Goal: Check status: Check status

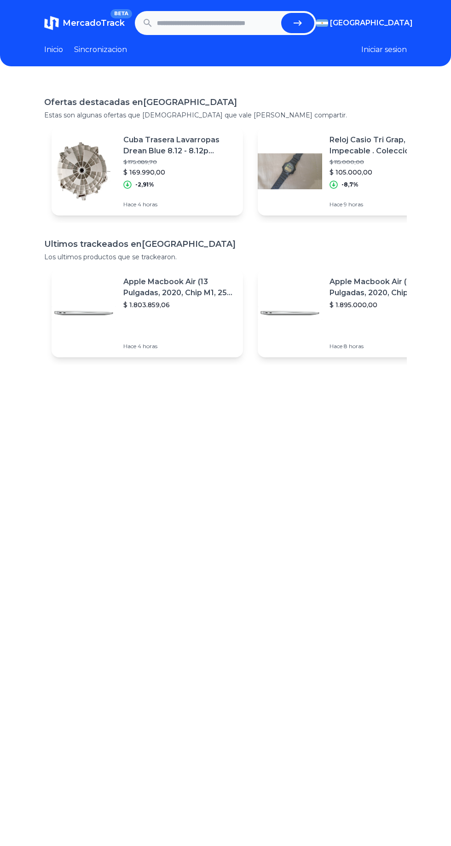
type input "*"
click at [293, 25] on icon "submit" at bounding box center [297, 22] width 11 height 11
type input "**********"
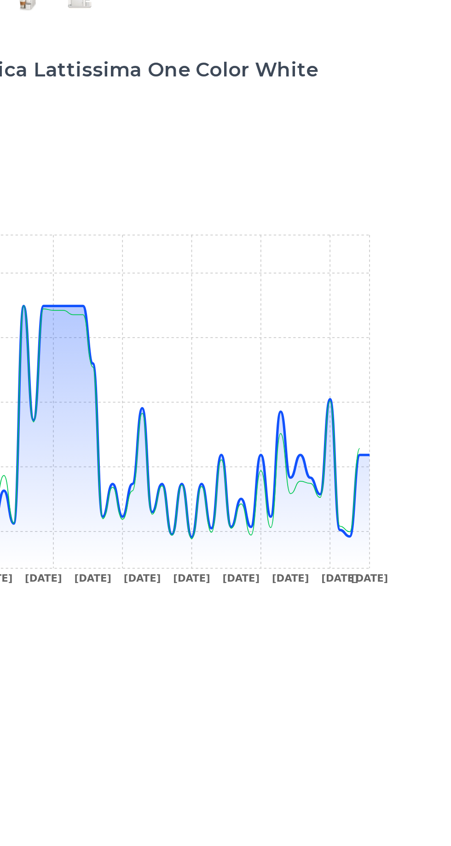
click at [399, 553] on icon at bounding box center [239, 497] width 331 height 149
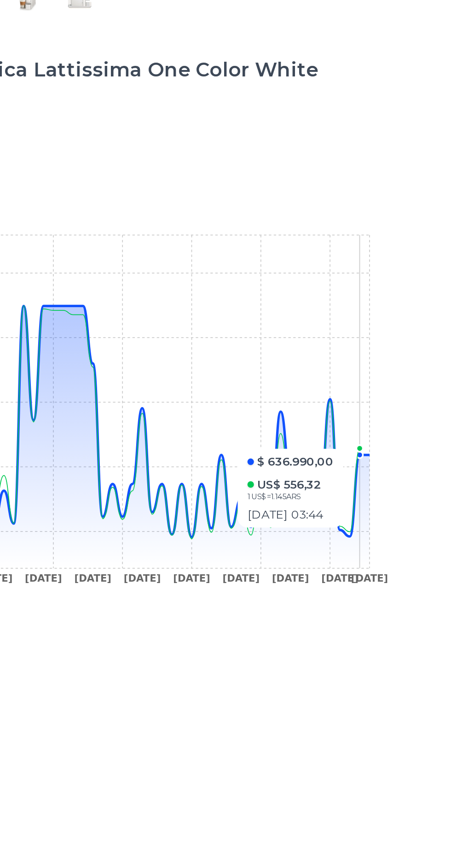
click at [395, 556] on icon at bounding box center [239, 497] width 331 height 149
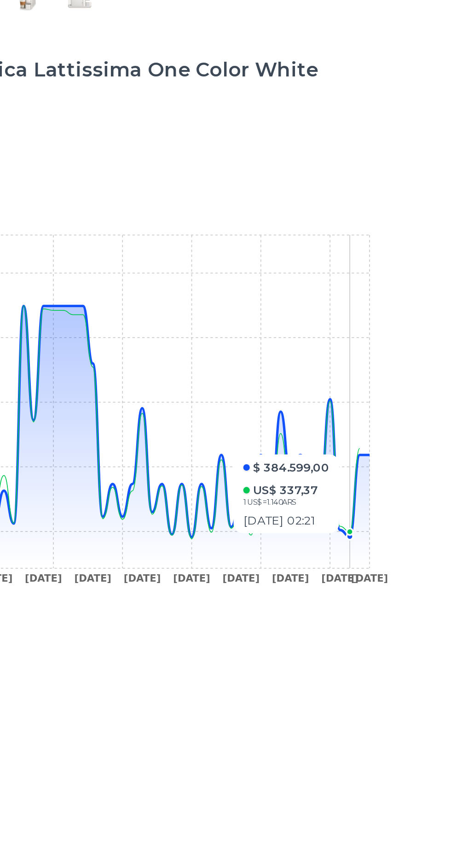
click at [303, 555] on icon at bounding box center [239, 497] width 331 height 149
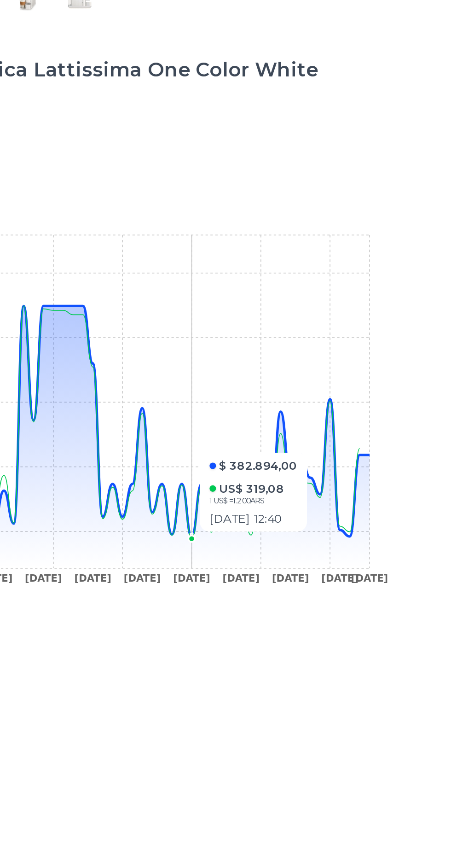
click at [400, 551] on icon at bounding box center [239, 497] width 331 height 149
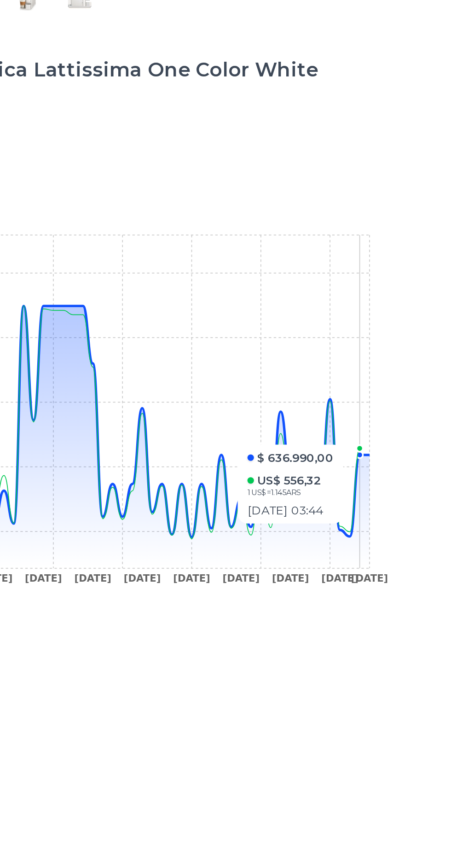
click at [276, 473] on icon "6 Nov 24 12 Nov 24 22 Nov 24 12 Dec 24 26 Dec 24 7 Jan 25 24 Jan 25 15 Feb 25 1…" at bounding box center [225, 483] width 363 height 207
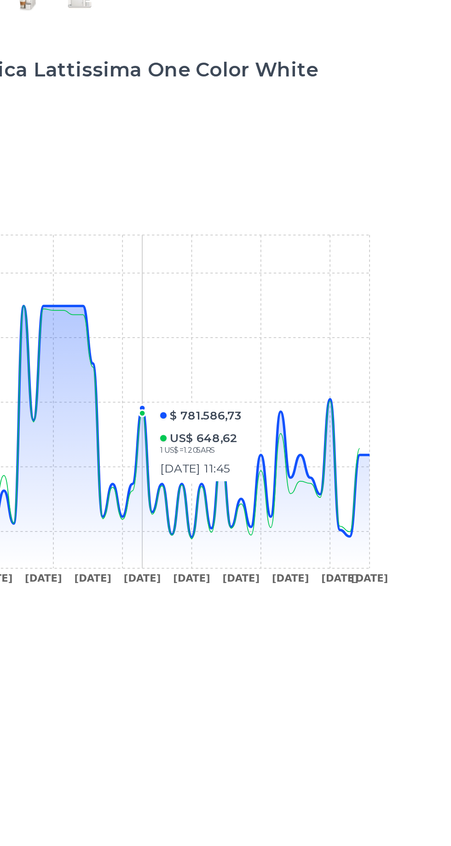
click at [229, 416] on icon "6 Nov 24 12 Nov 24 22 Nov 24 12 Dec 24 26 Dec 24 7 Jan 25 24 Jan 25 15 Feb 25 1…" at bounding box center [225, 483] width 363 height 207
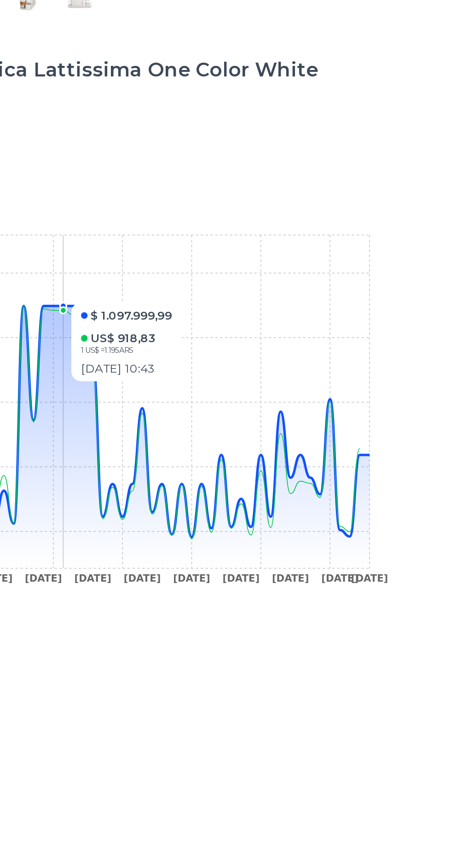
click at [394, 546] on icon "6 Nov 24 12 Nov 24 22 Nov 24 12 Dec 24 26 Dec 24 7 Jan 25 24 Jan 25 15 Feb 25 1…" at bounding box center [225, 483] width 363 height 207
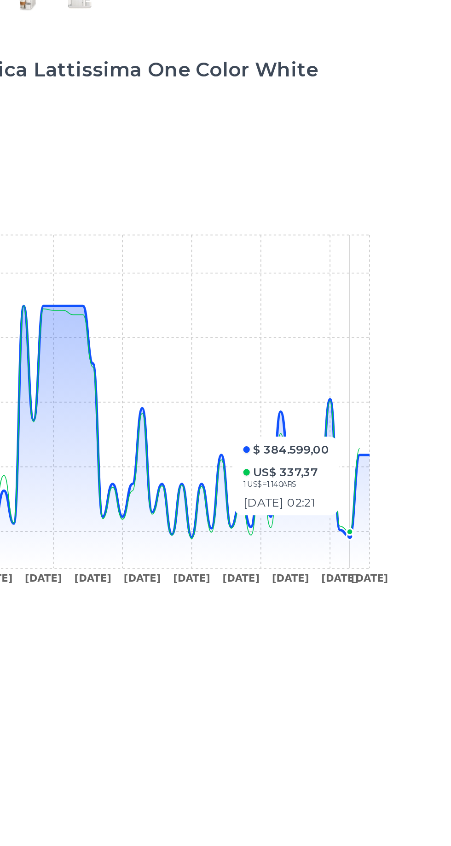
click at [328, 553] on icon at bounding box center [239, 497] width 331 height 149
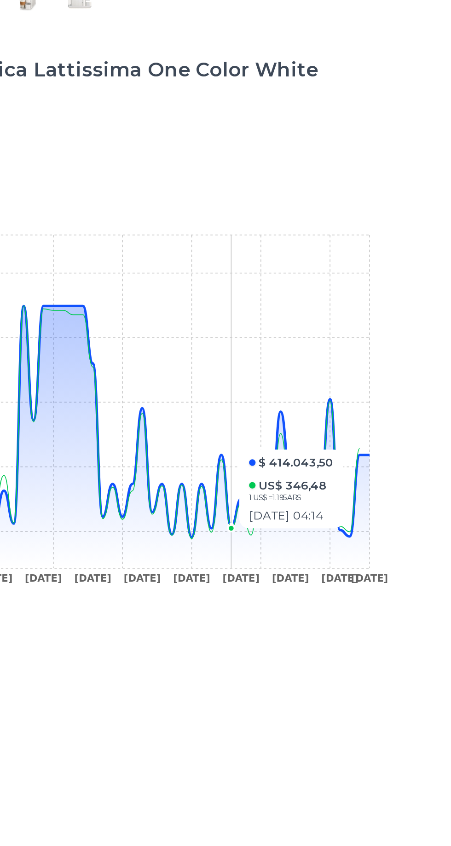
click at [311, 553] on icon at bounding box center [239, 497] width 331 height 149
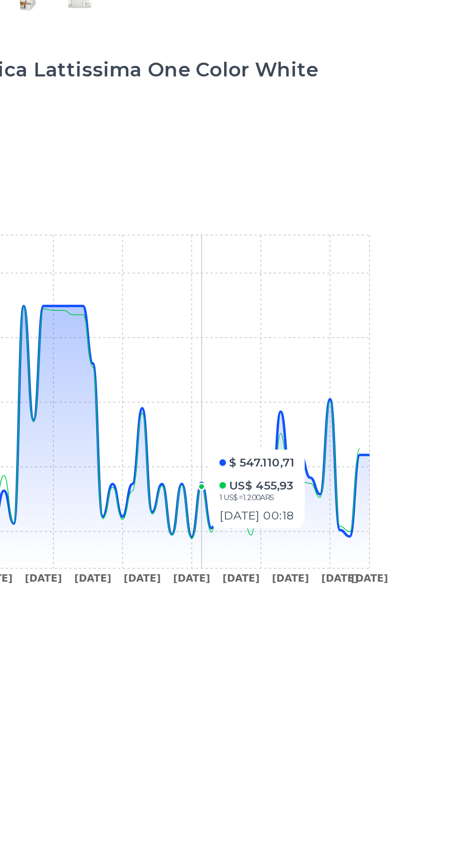
click at [305, 559] on icon at bounding box center [239, 497] width 331 height 149
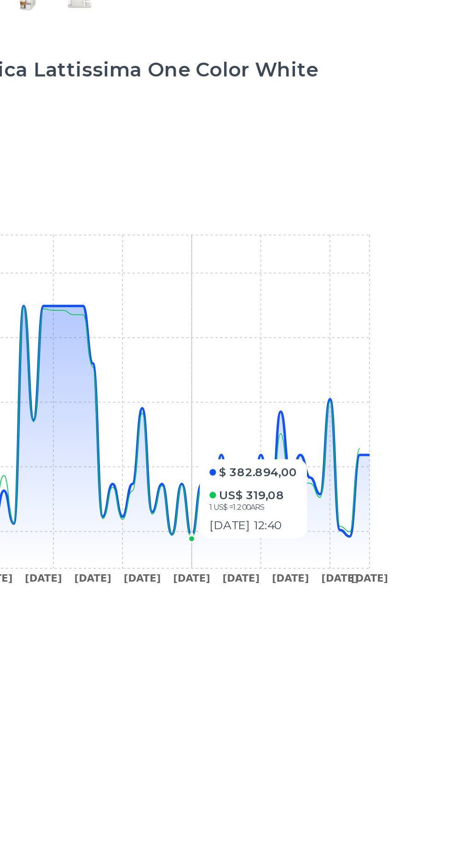
click at [391, 551] on icon "6 Nov 24 12 Nov 24 22 Nov 24 12 Dec 24 26 Dec 24 7 Jan 25 24 Jan 25 15 Feb 25 1…" at bounding box center [225, 483] width 363 height 207
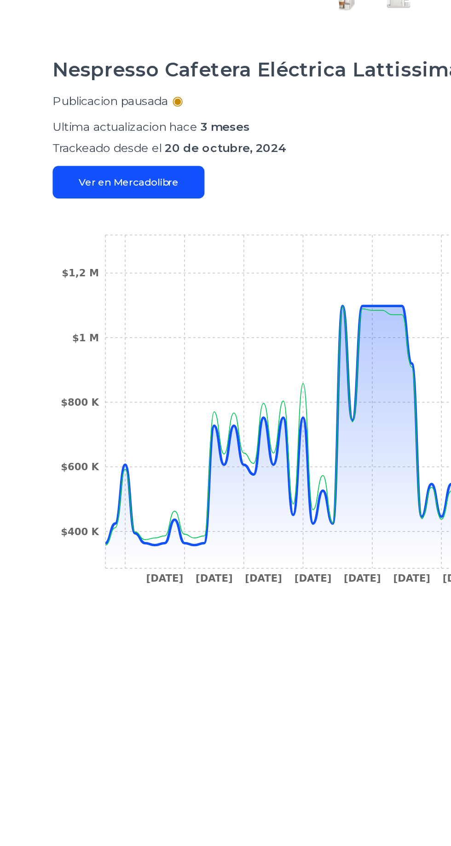
click at [126, 563] on icon at bounding box center [239, 497] width 331 height 149
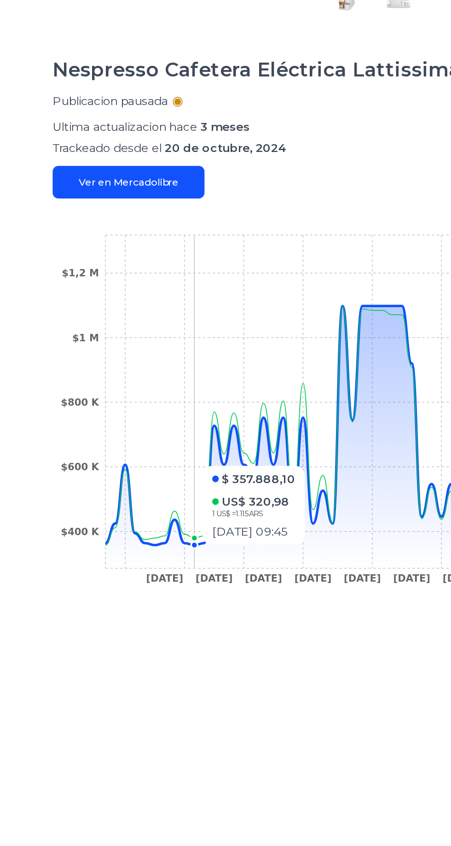
click at [105, 556] on icon "6 Nov 24 12 Nov 24 22 Nov 24 12 Dec 24 26 Dec 24 7 Jan 25 24 Jan 25 15 Feb 25 1…" at bounding box center [225, 483] width 363 height 207
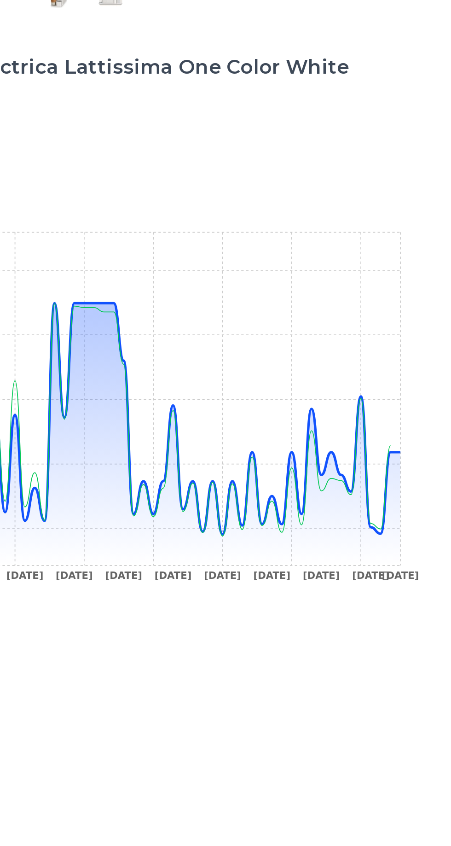
click at [395, 552] on icon at bounding box center [239, 490] width 331 height 135
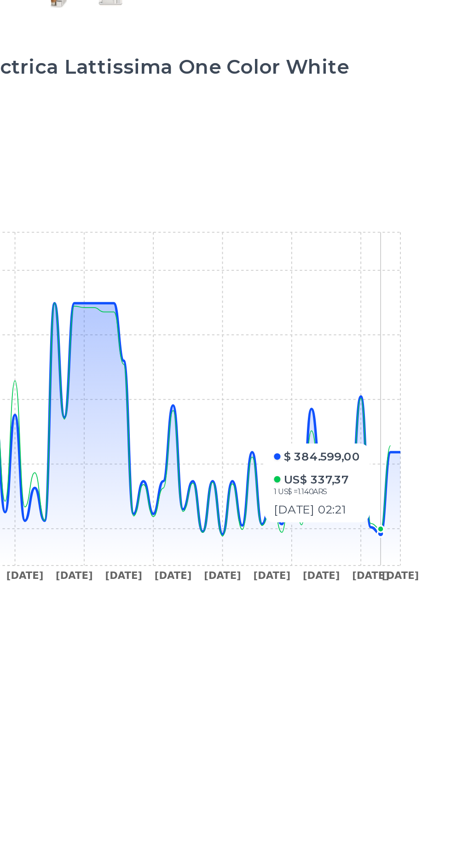
click at [407, 505] on icon "6 Nov 24 12 Nov 24 22 Nov 24 12 Dec 24 26 Dec 24 7 Jan 25 24 Jan 25 15 Feb 25 1…" at bounding box center [225, 483] width 363 height 207
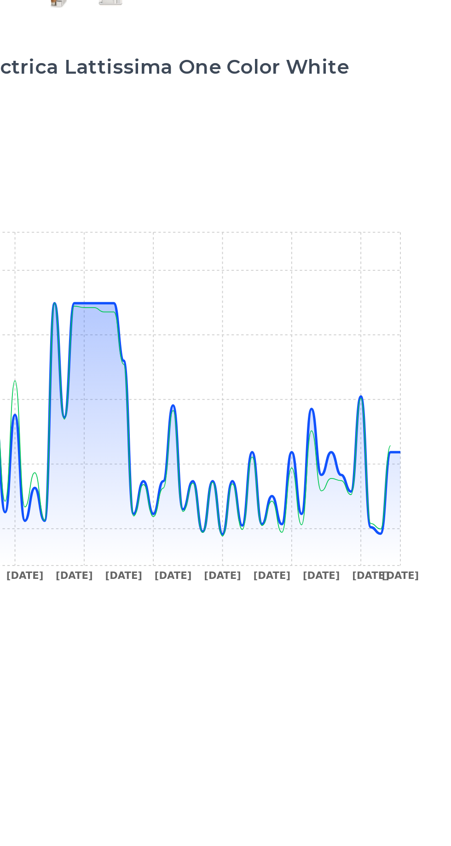
click at [403, 498] on icon "6 Nov 24 12 Nov 24 22 Nov 24 12 Dec 24 26 Dec 24 7 Jan 25 24 Jan 25 15 Feb 25 1…" at bounding box center [225, 483] width 363 height 207
click at [406, 512] on icon "6 Nov 24 12 Nov 24 22 Nov 24 12 Dec 24 26 Dec 24 7 Jan 25 24 Jan 25 15 Feb 25 1…" at bounding box center [225, 483] width 363 height 207
click at [409, 511] on div "Trackings Nespresso Cafetera Eléctrica Lattissima One Color White Publicacion p…" at bounding box center [225, 504] width 451 height 846
click at [412, 503] on div "Trackings Nespresso Cafetera Eléctrica Lattissima One Color White Publicacion p…" at bounding box center [225, 504] width 451 height 846
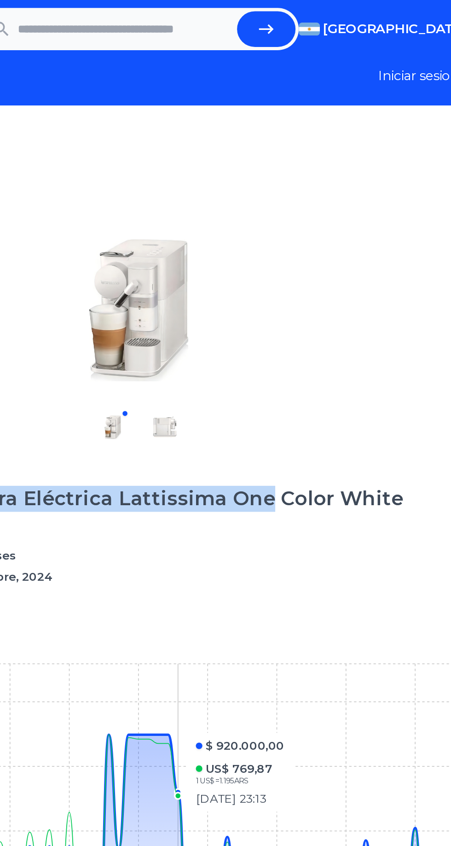
copy h1 "Nespresso Cafetera Eléctrica Lattissima One"
